Goal: Check status: Check status

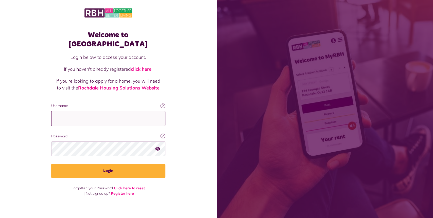
type input "**********"
click at [148, 169] on button "Login" at bounding box center [108, 171] width 114 height 14
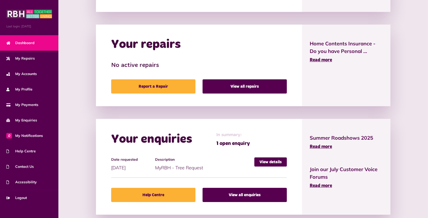
scroll to position [254, 0]
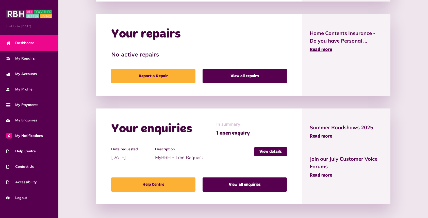
click at [214, 181] on link "View all enquiries" at bounding box center [244, 185] width 84 height 14
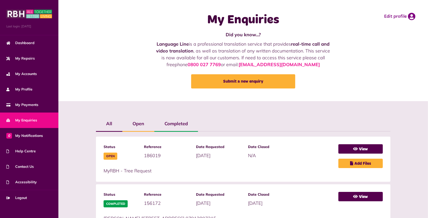
click at [363, 145] on link "View" at bounding box center [360, 148] width 44 height 9
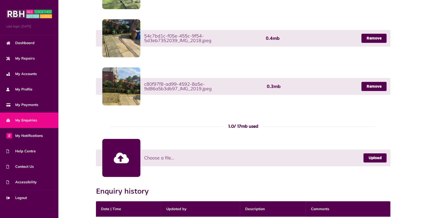
scroll to position [224, 0]
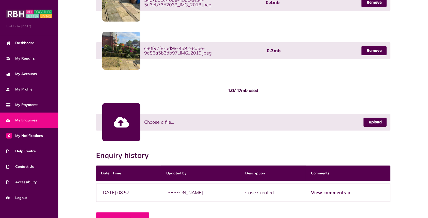
click at [333, 189] on button "View comments" at bounding box center [330, 192] width 39 height 7
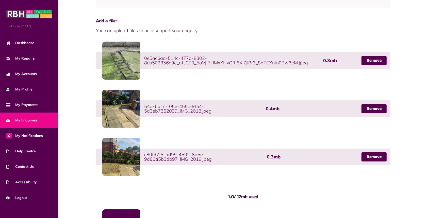
scroll to position [114, 0]
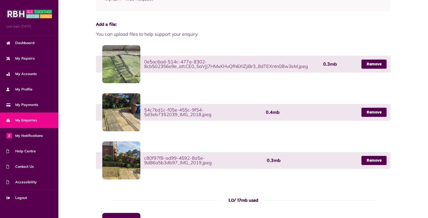
click at [117, 150] on link at bounding box center [121, 161] width 38 height 38
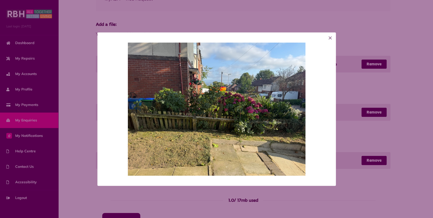
drag, startPoint x: 95, startPoint y: 140, endPoint x: 89, endPoint y: 138, distance: 6.3
click at [89, 138] on div "×" at bounding box center [216, 108] width 429 height 153
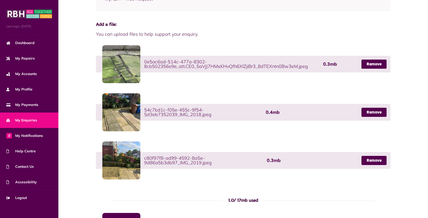
click at [126, 111] on link at bounding box center [121, 112] width 38 height 38
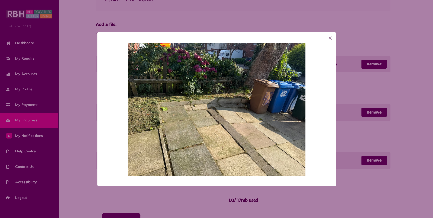
click at [86, 105] on div "×" at bounding box center [216, 108] width 429 height 153
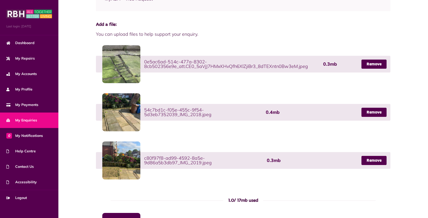
click at [123, 69] on link at bounding box center [121, 64] width 38 height 38
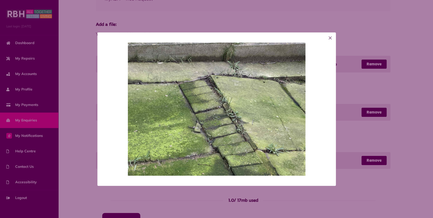
click at [72, 75] on div "×" at bounding box center [216, 108] width 429 height 153
